Goal: Navigation & Orientation: Find specific page/section

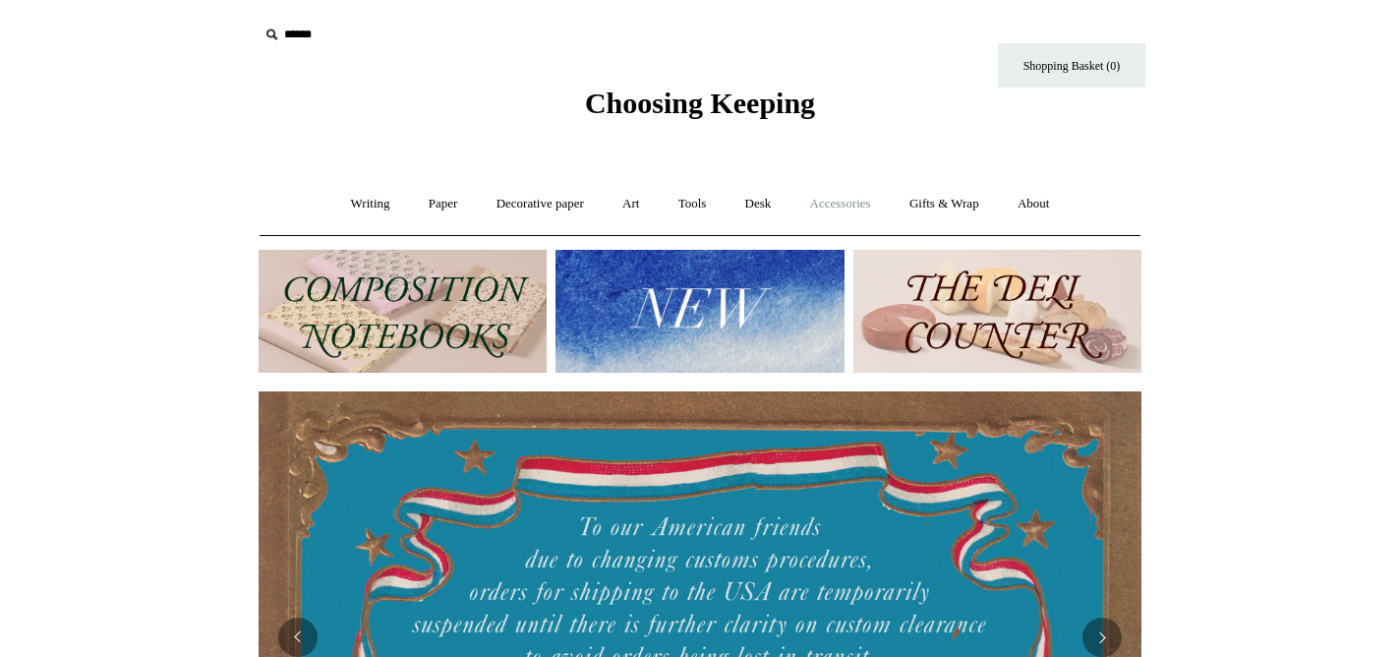
click at [850, 208] on link "Accessories +" at bounding box center [841, 204] width 96 height 52
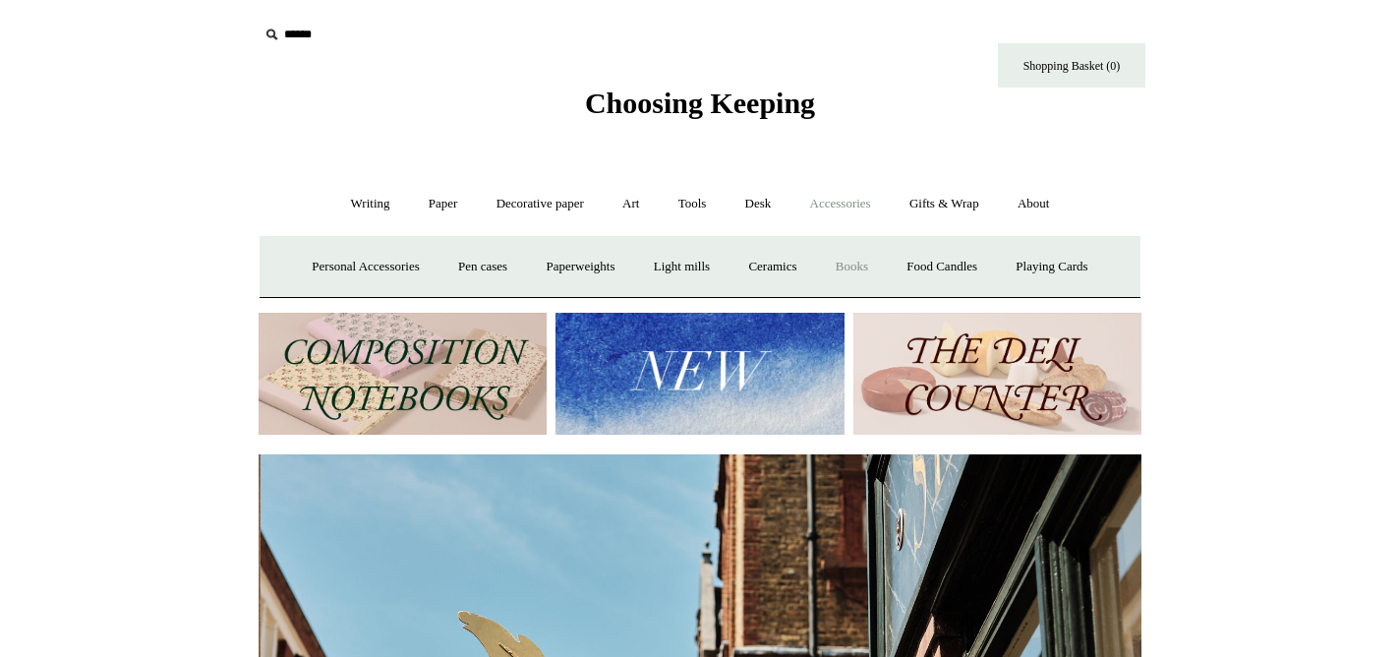
scroll to position [0, 883]
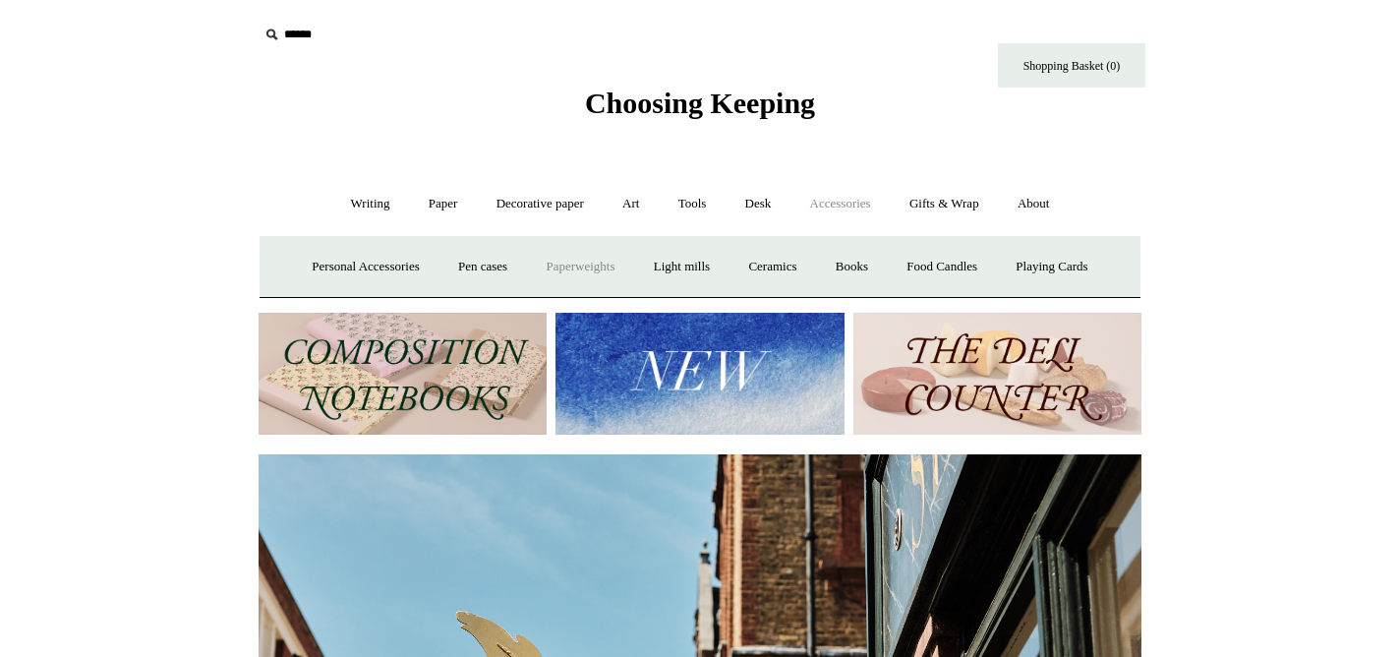
click at [565, 267] on link "Paperweights +" at bounding box center [580, 267] width 104 height 52
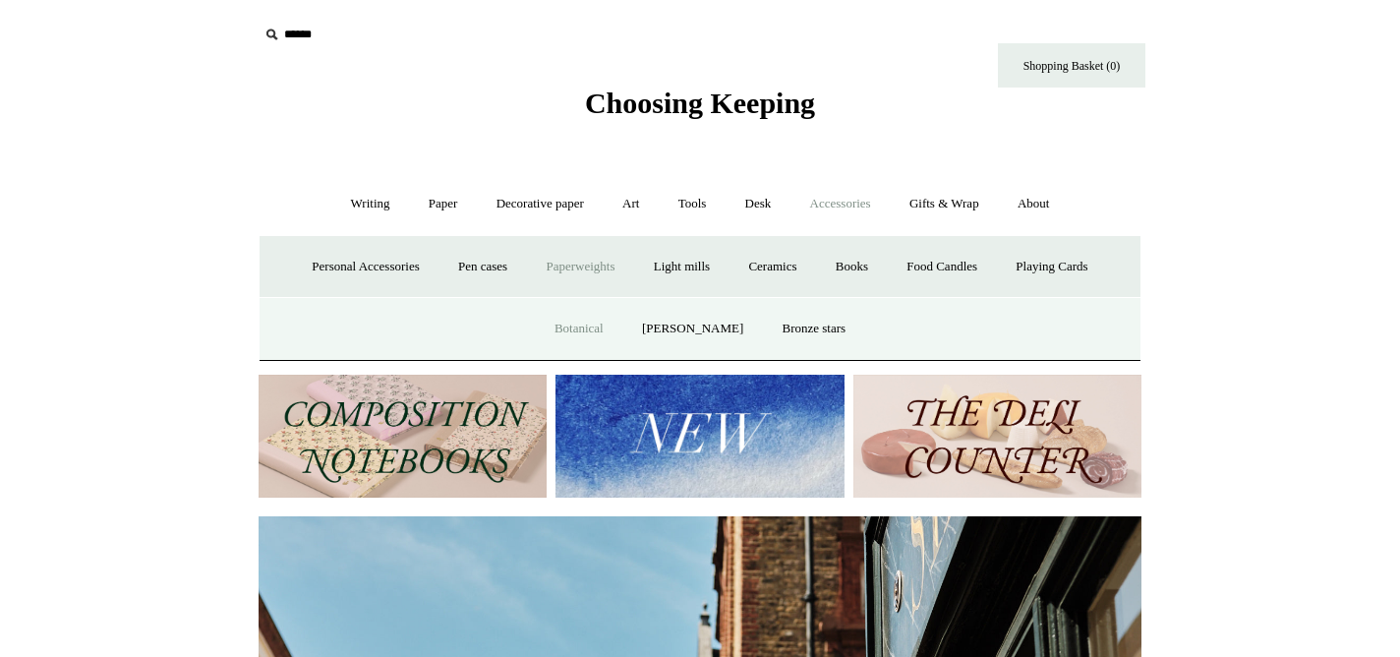
click at [622, 331] on link "Botanical" at bounding box center [579, 329] width 85 height 52
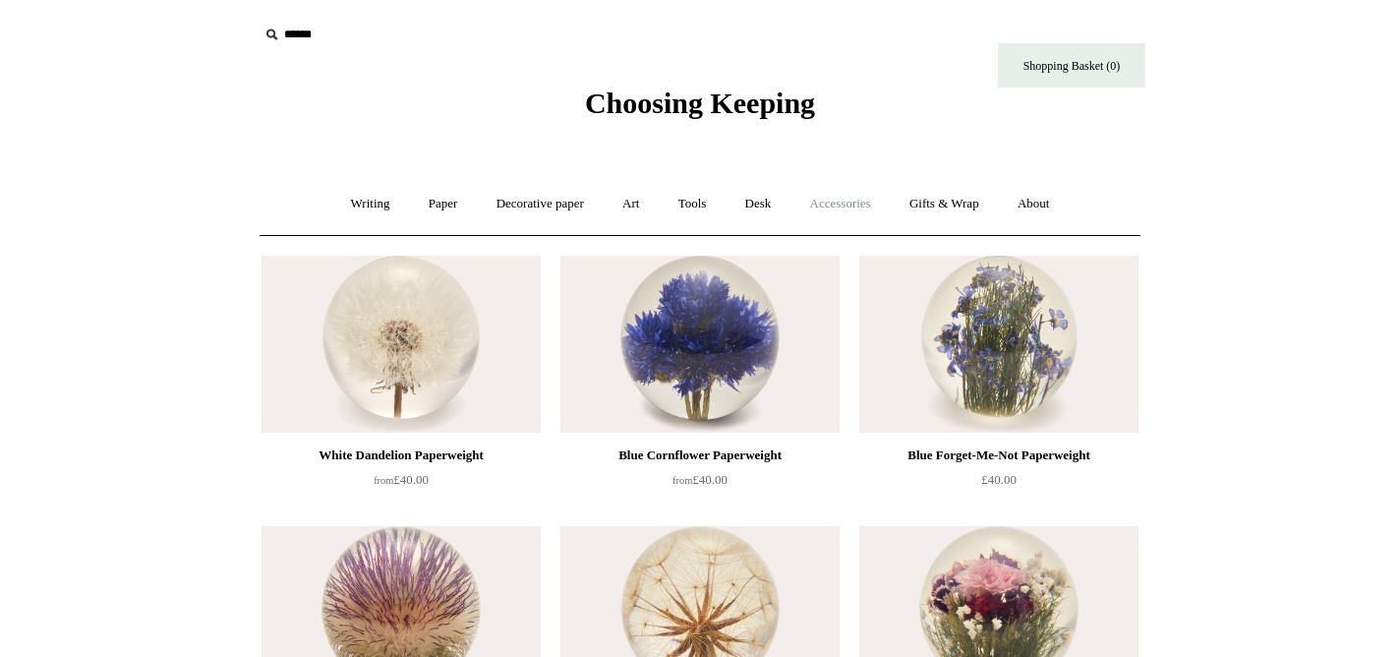
click at [860, 196] on link "Accessories +" at bounding box center [841, 204] width 96 height 52
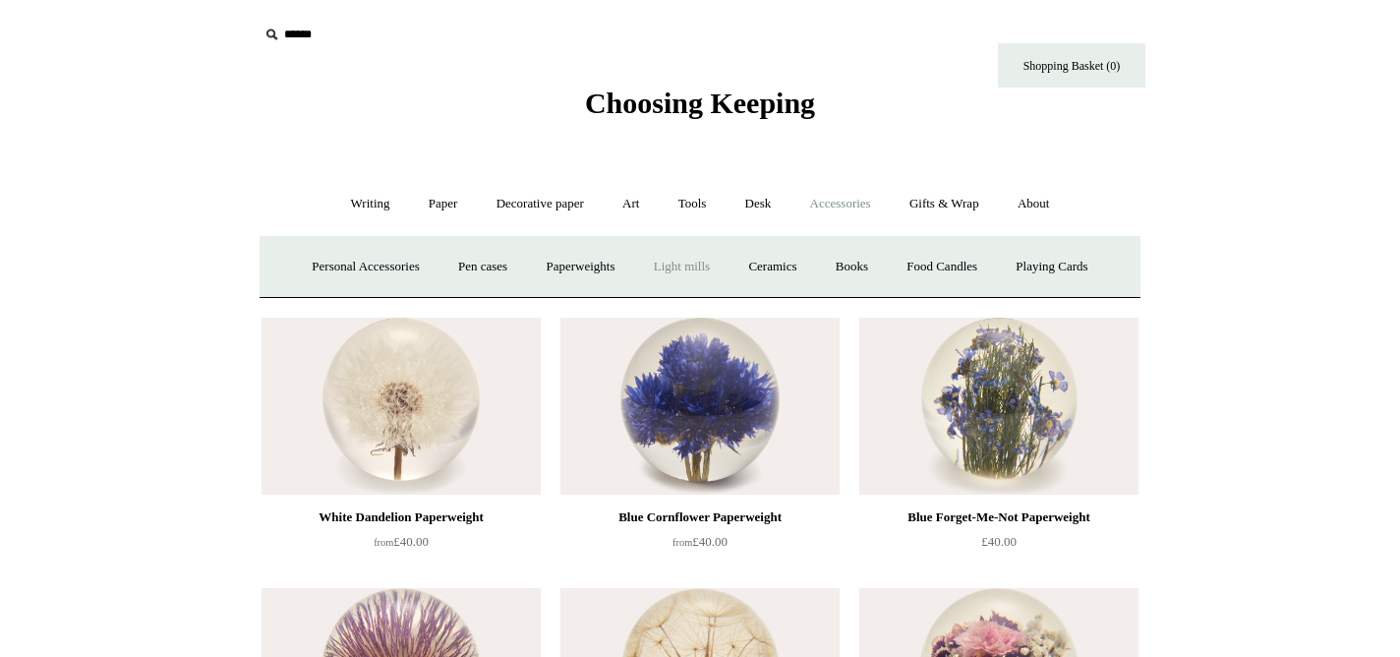
click at [672, 269] on link "Light mills" at bounding box center [681, 267] width 91 height 52
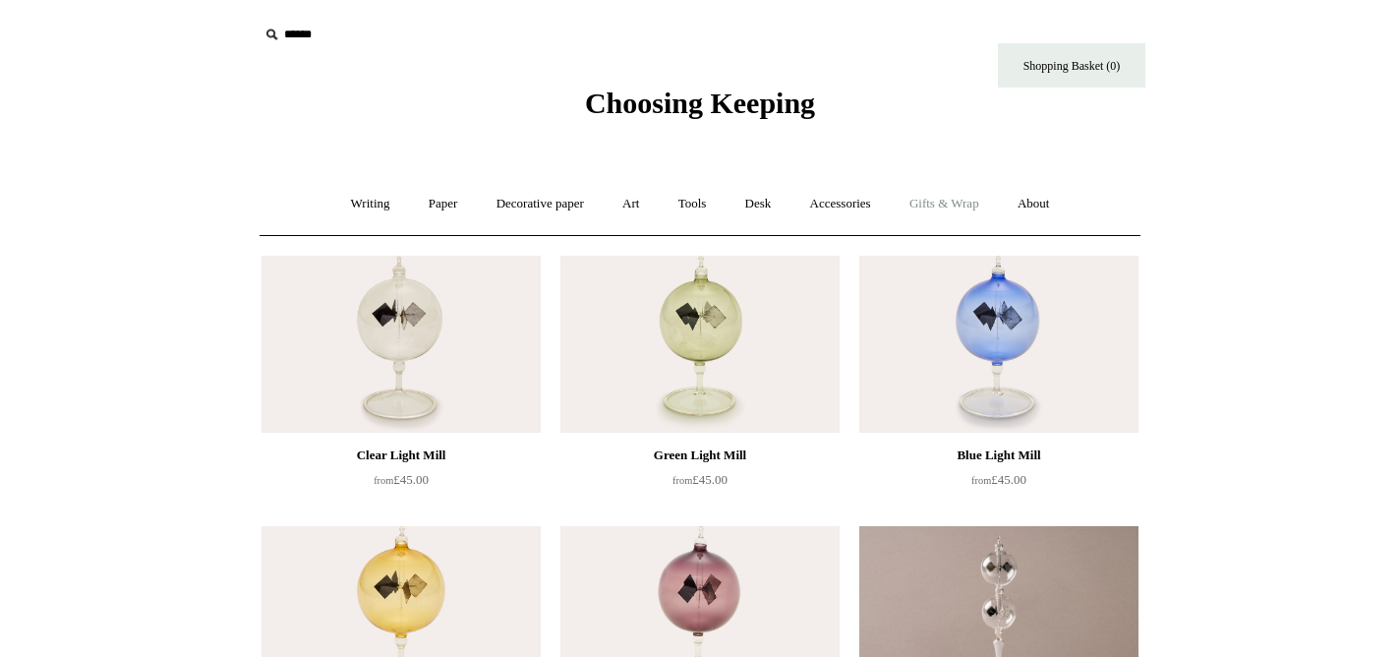
click at [938, 187] on link "Gifts & Wrap +" at bounding box center [944, 204] width 105 height 52
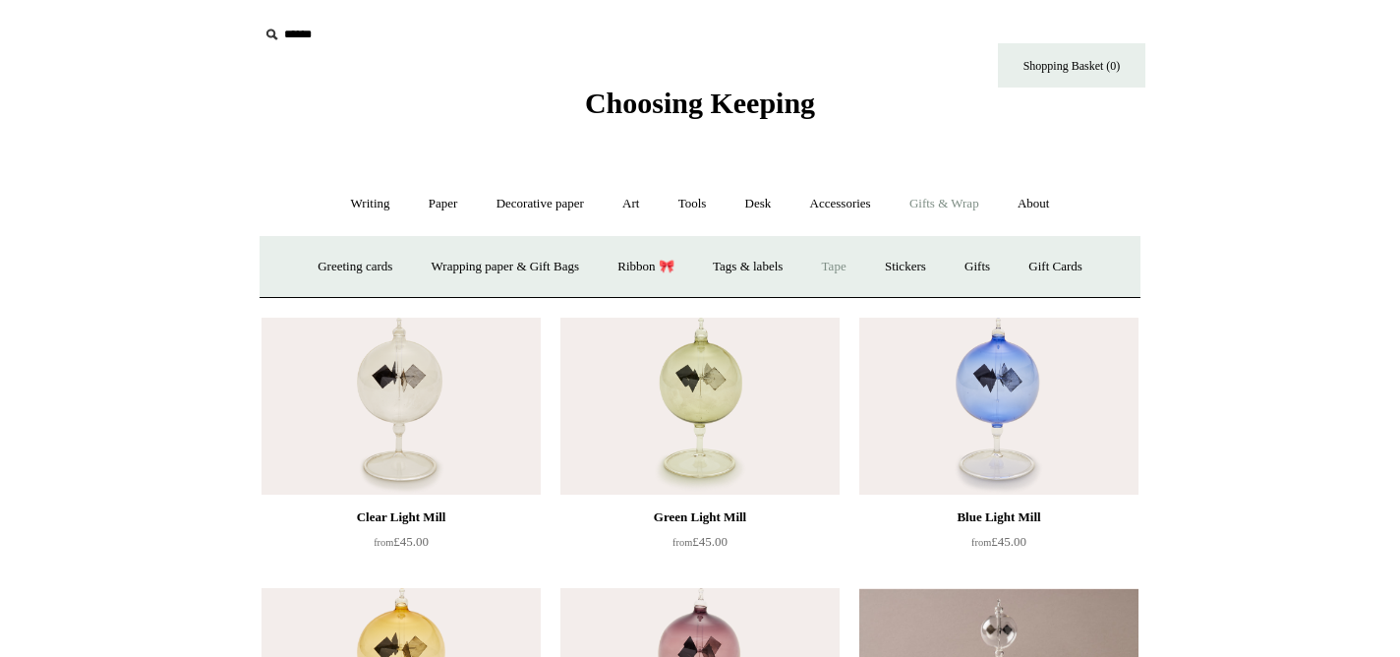
click at [847, 262] on link "Tape" at bounding box center [834, 267] width 60 height 52
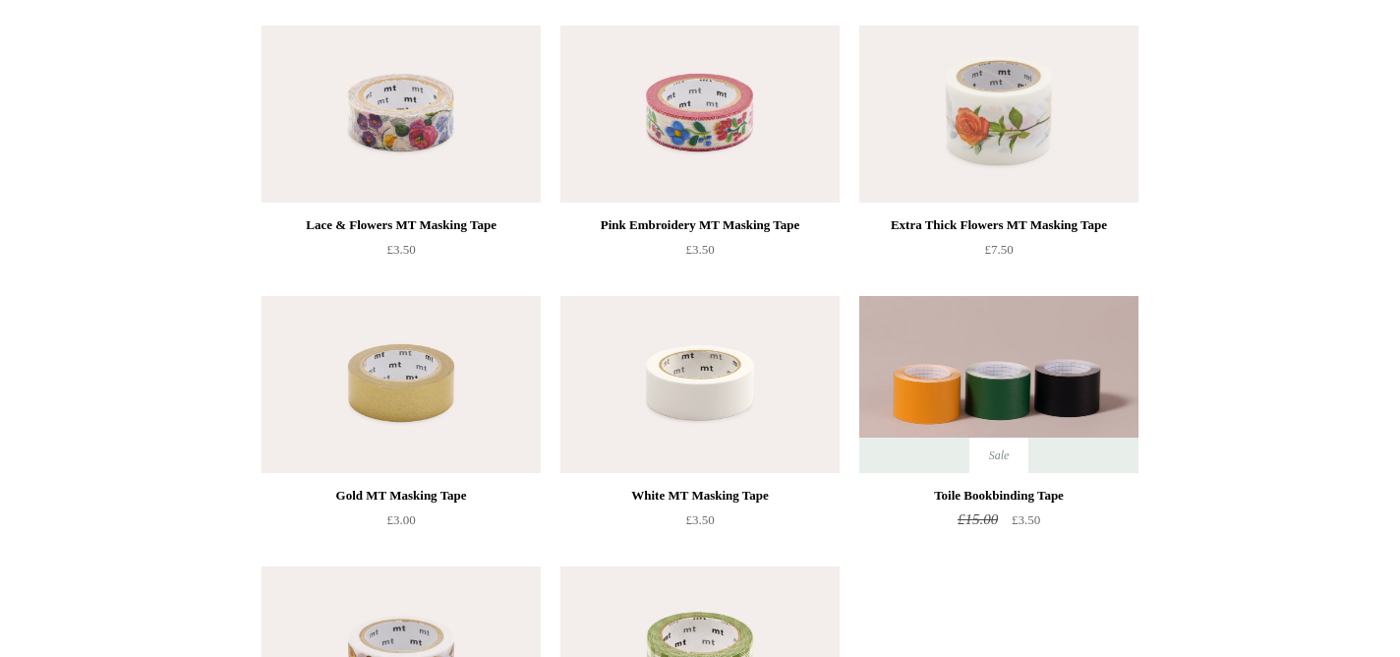
scroll to position [708, 0]
